Goal: Use online tool/utility

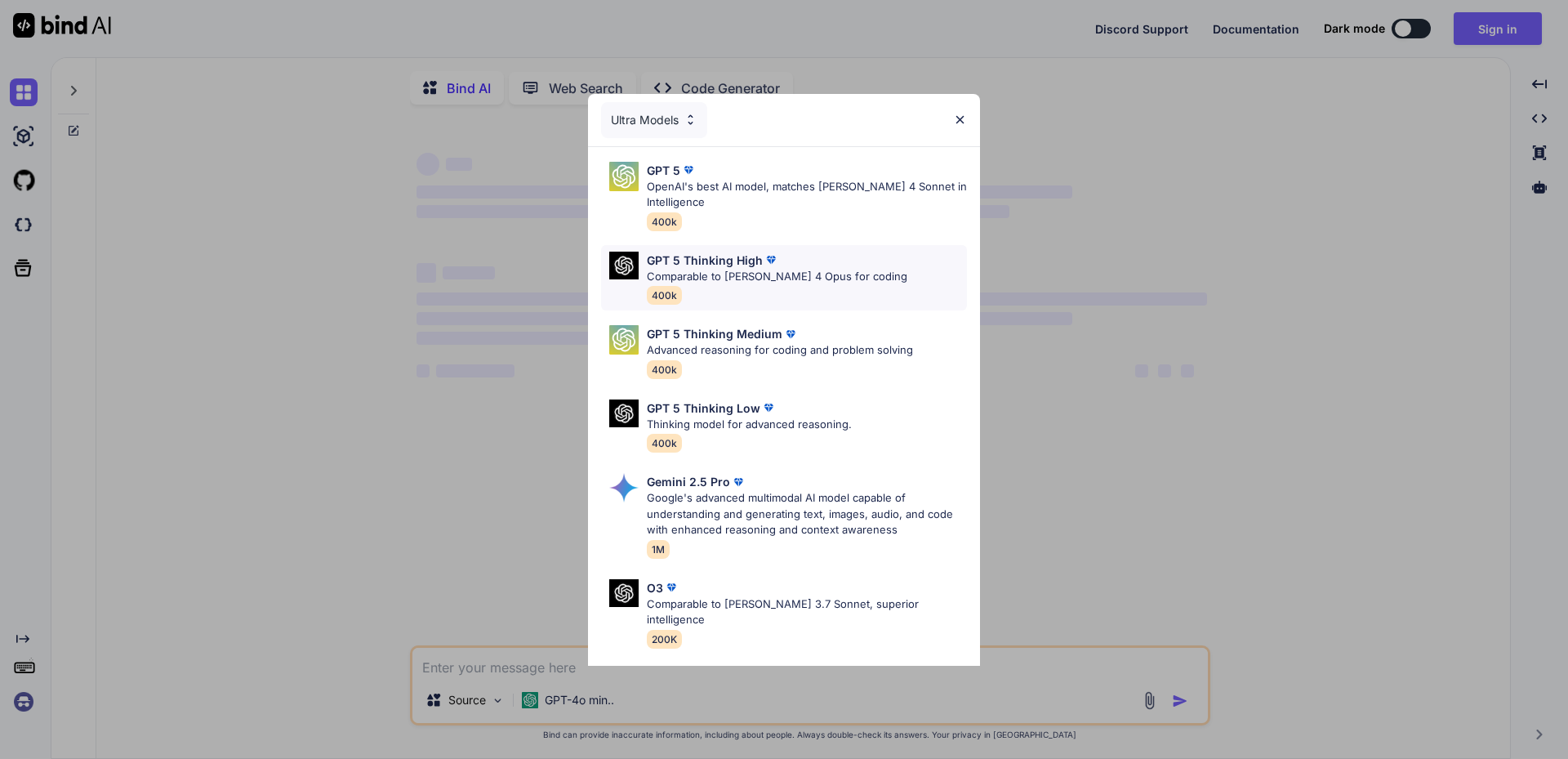
type textarea "x"
click at [1170, 239] on div "Ultra Models GPT 5 OpenAI's best AI model, matches [PERSON_NAME] 4 Sonnet in In…" at bounding box center [784, 380] width 1568 height 759
click at [1174, 233] on div "Ultra Models GPT 5 OpenAI's best AI model, matches [PERSON_NAME] 4 Sonnet in In…" at bounding box center [784, 380] width 1568 height 759
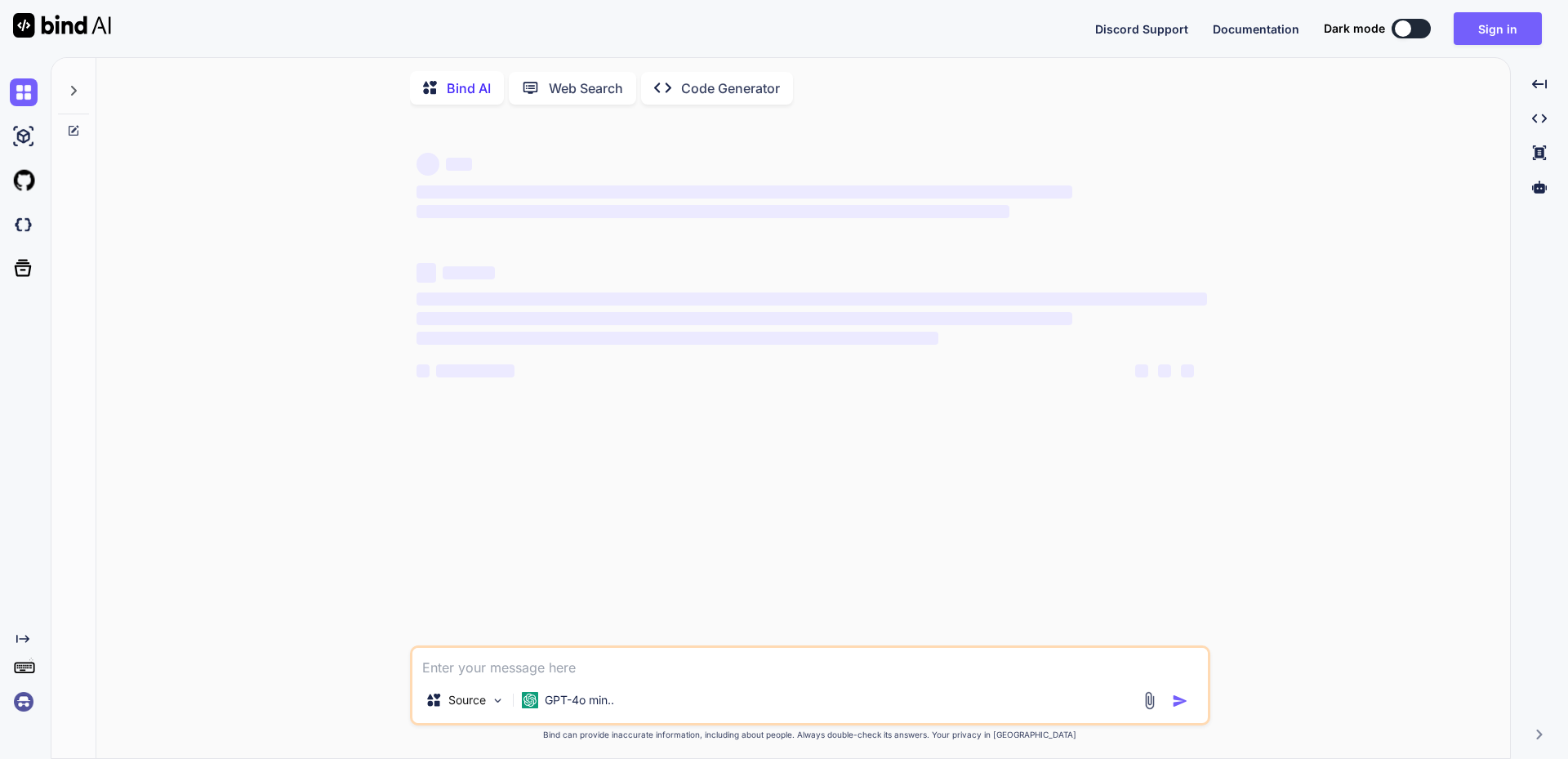
type textarea "x"
